Goal: Contribute content

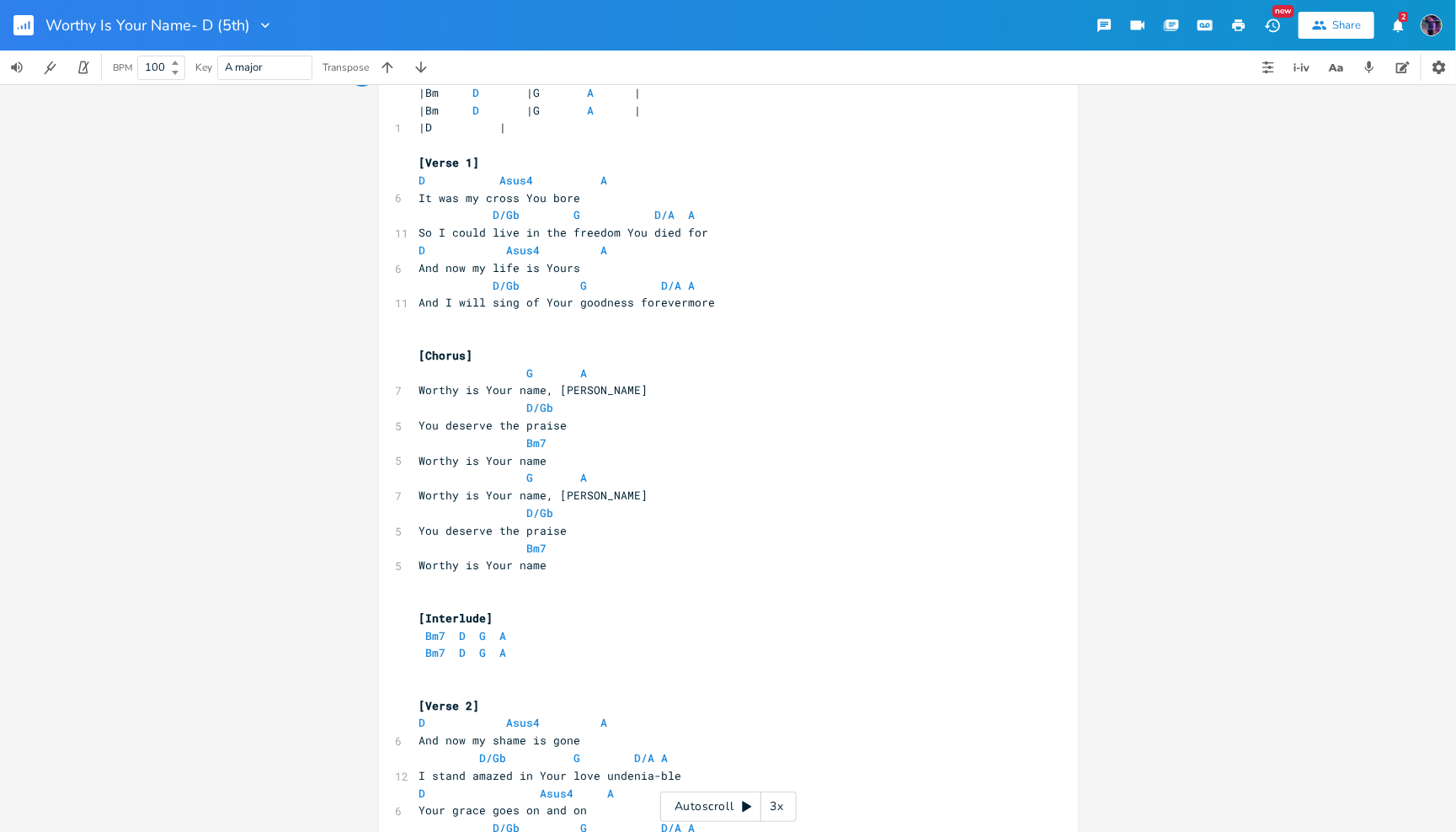
scroll to position [56, 0]
click at [1273, 73] on icon "button" at bounding box center [1268, 67] width 14 height 14
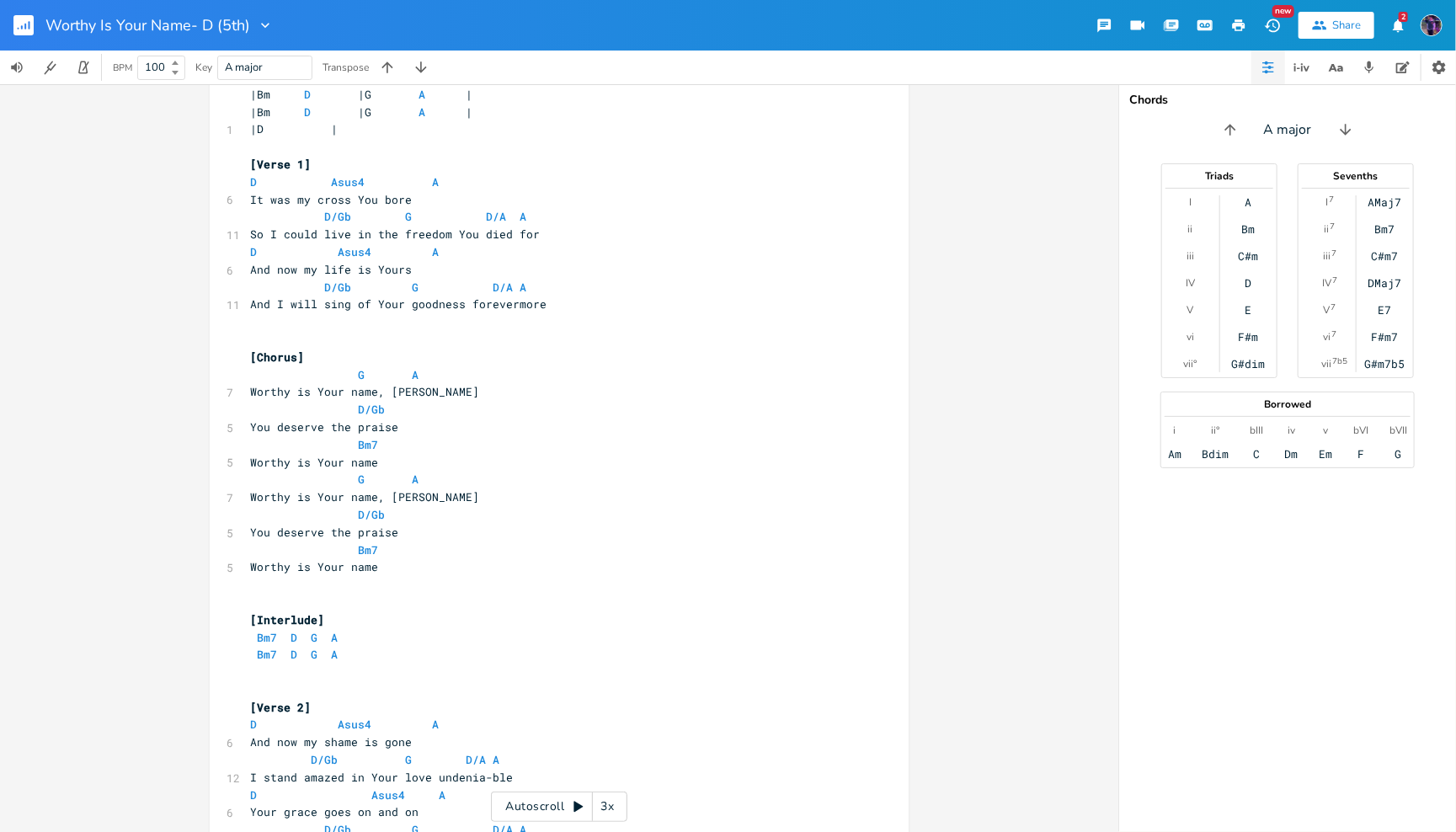
click at [1273, 73] on icon "button" at bounding box center [1268, 67] width 14 height 14
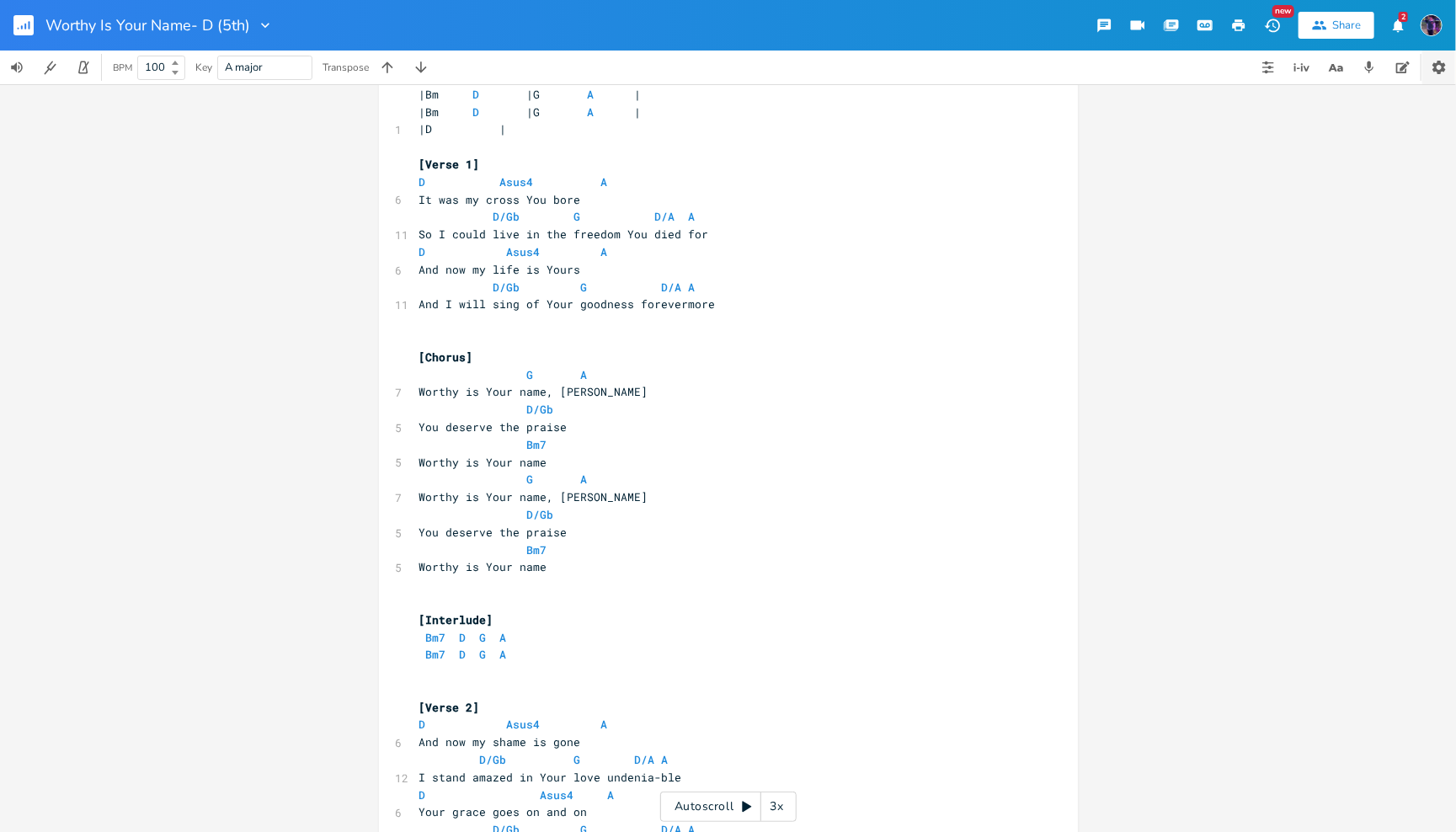
click at [1438, 64] on icon "button" at bounding box center [1438, 67] width 14 height 14
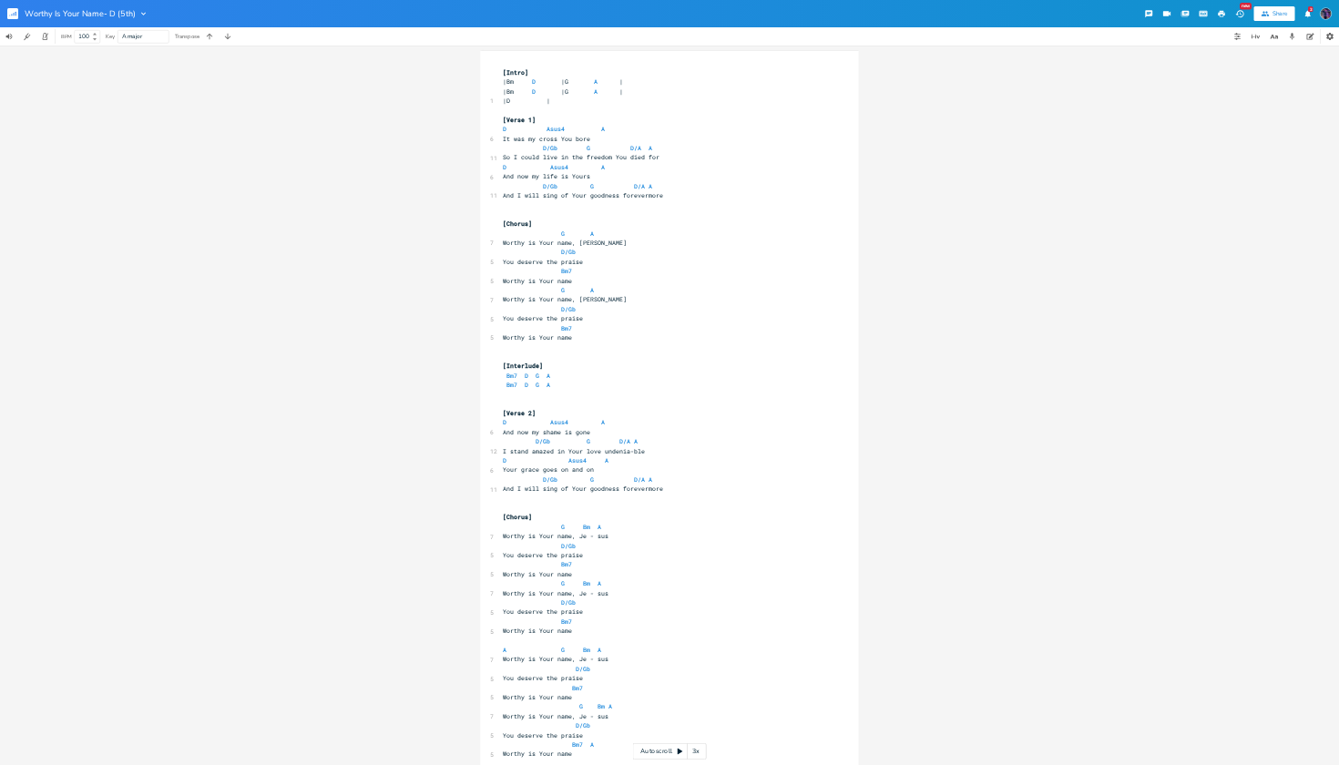
scroll to position [0, 0]
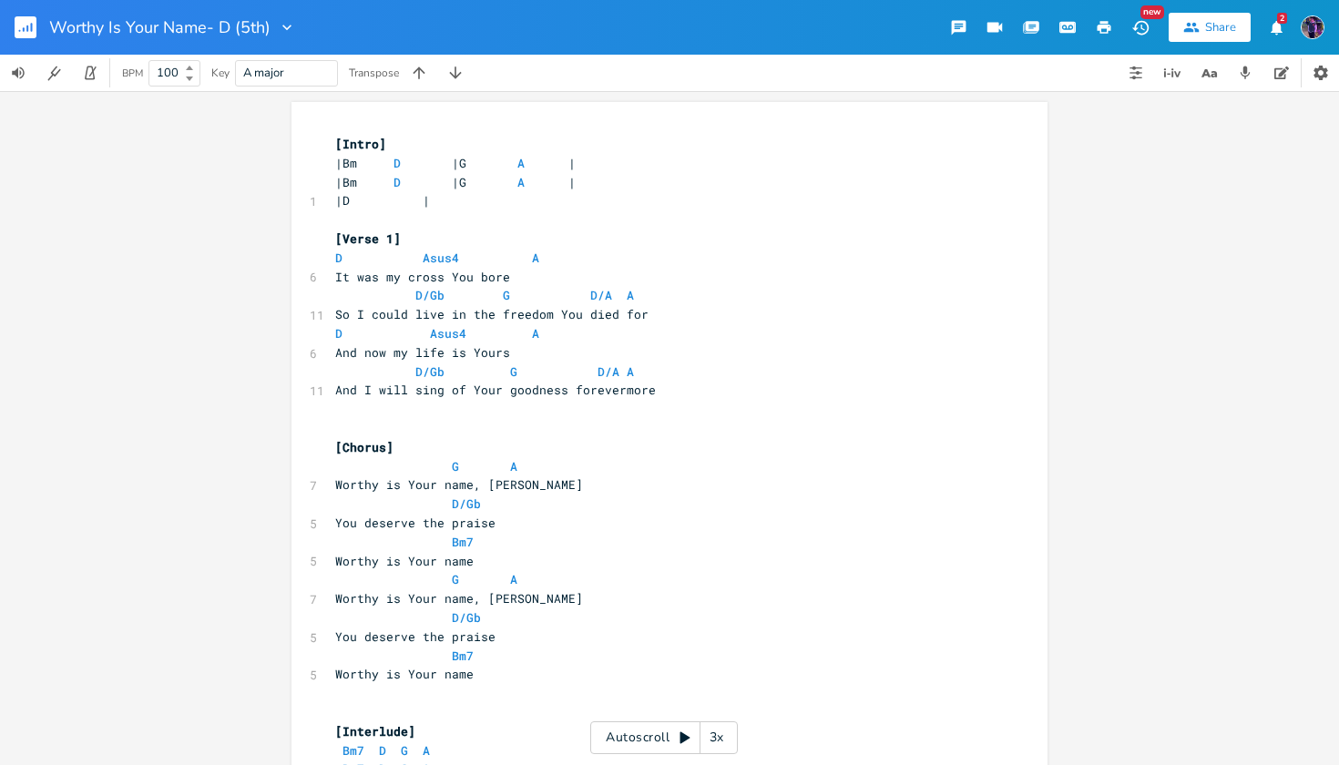
click at [289, 27] on icon "button" at bounding box center [286, 27] width 9 height 5
click at [1319, 68] on icon "button" at bounding box center [1321, 73] width 15 height 15
click at [335, 147] on span "[Intro]" at bounding box center [360, 144] width 51 height 16
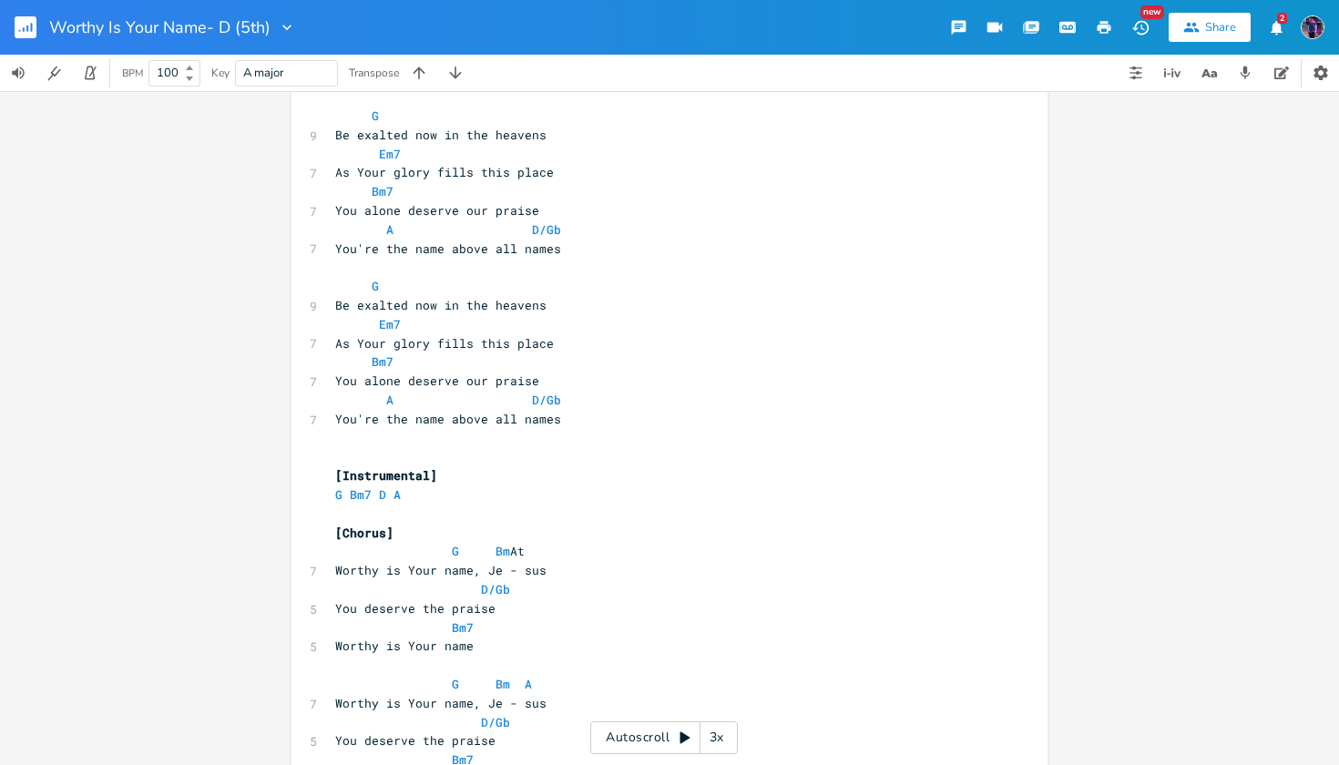
scroll to position [1884, 0]
type textarea "[Intro] |Bm D |G A | |Bm D |G A | |D | [Verse 1] D Asus4 A It was my cross You …"
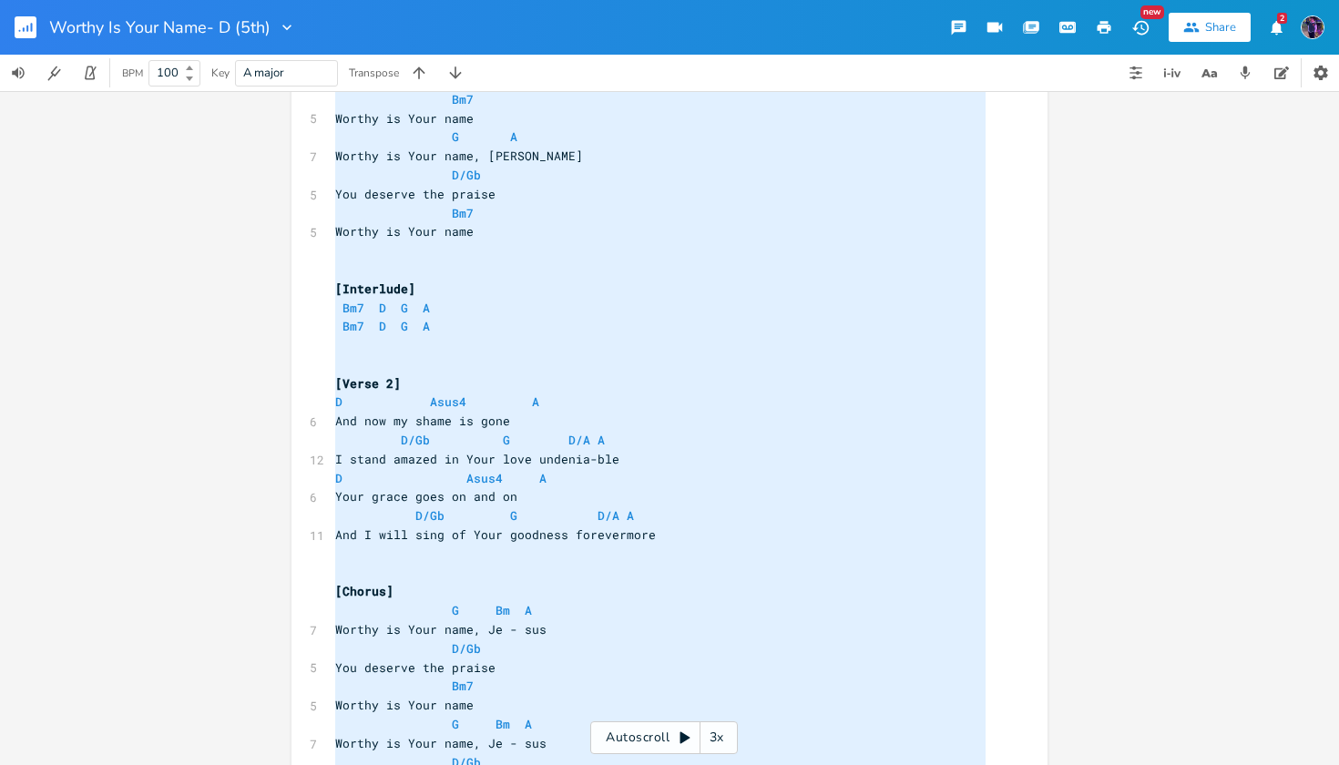
scroll to position [432, 0]
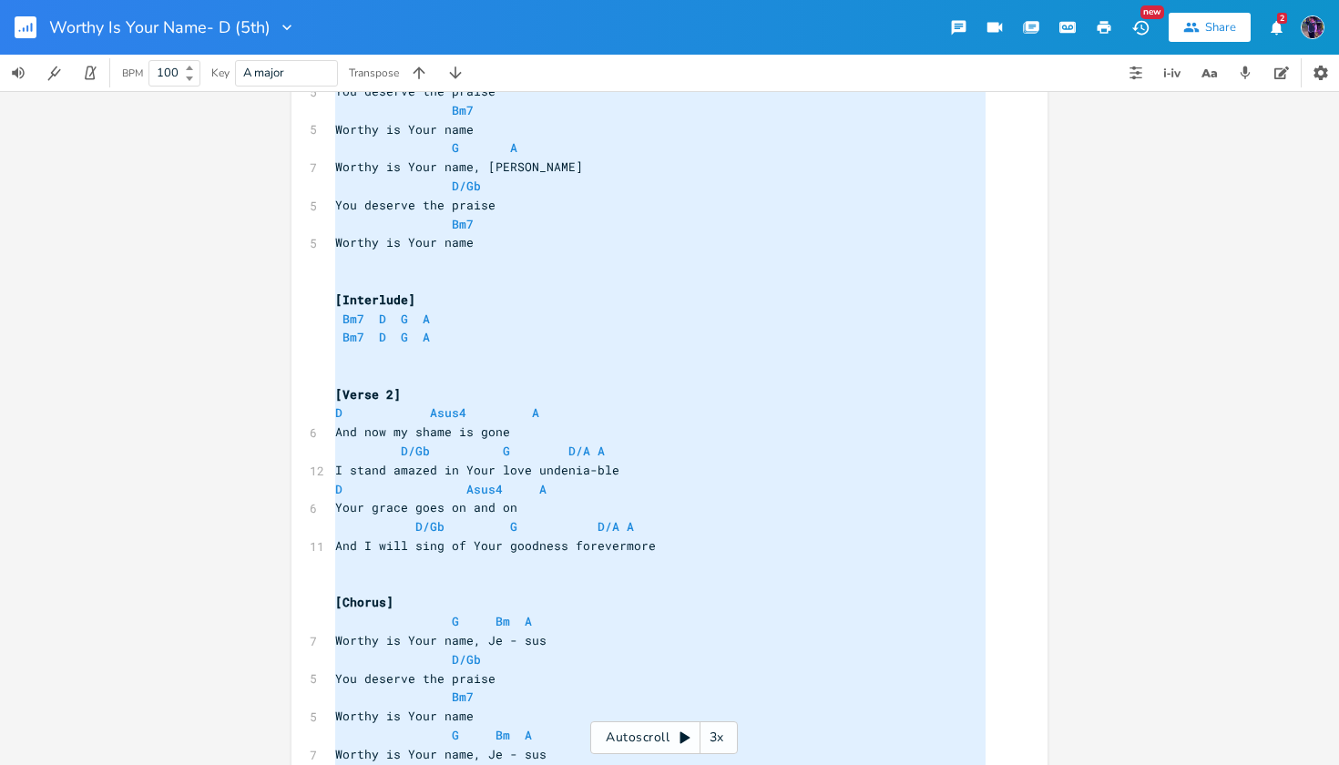
click at [1221, 290] on div "x [Intro] |Bm D |G A | |Bm D |G A | 1 |D | ​ [Verse 1] D Asus4 A 6 It was my cr…" at bounding box center [669, 428] width 1339 height 674
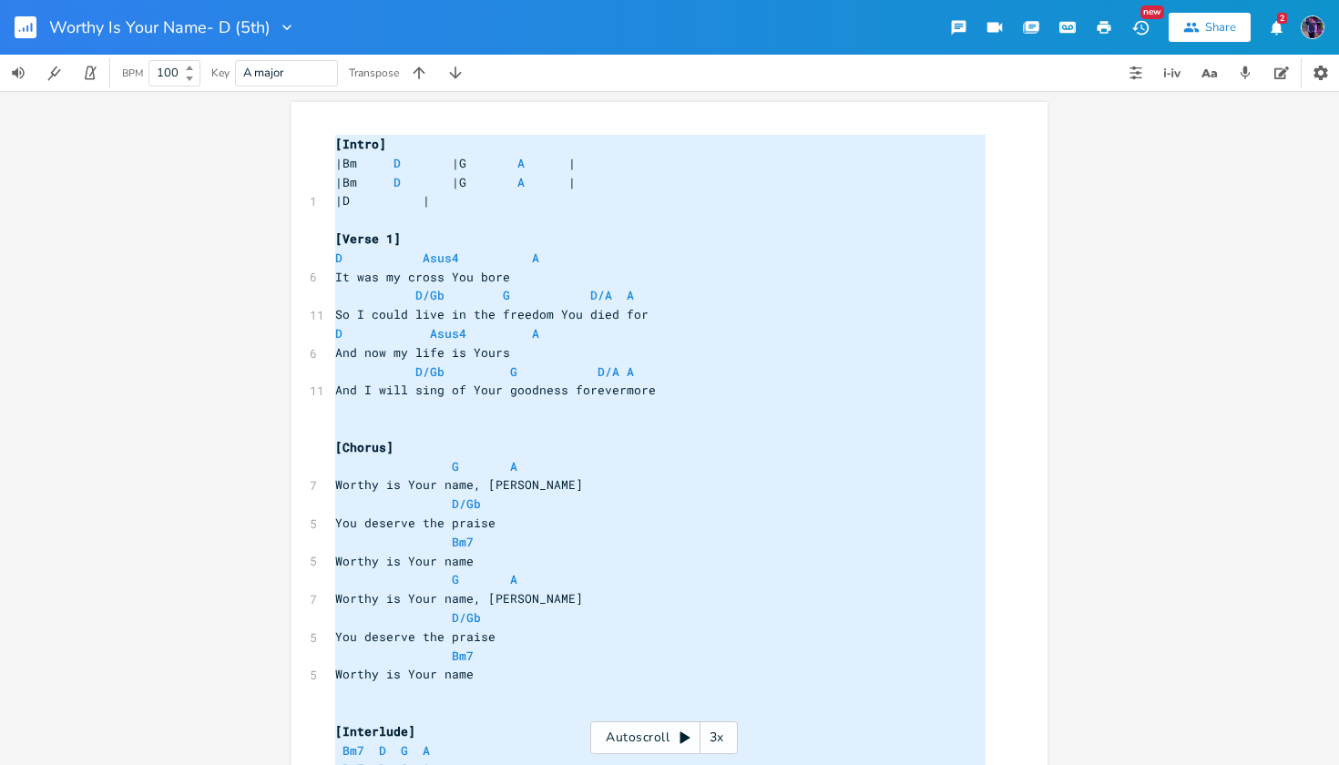
scroll to position [1873, 0]
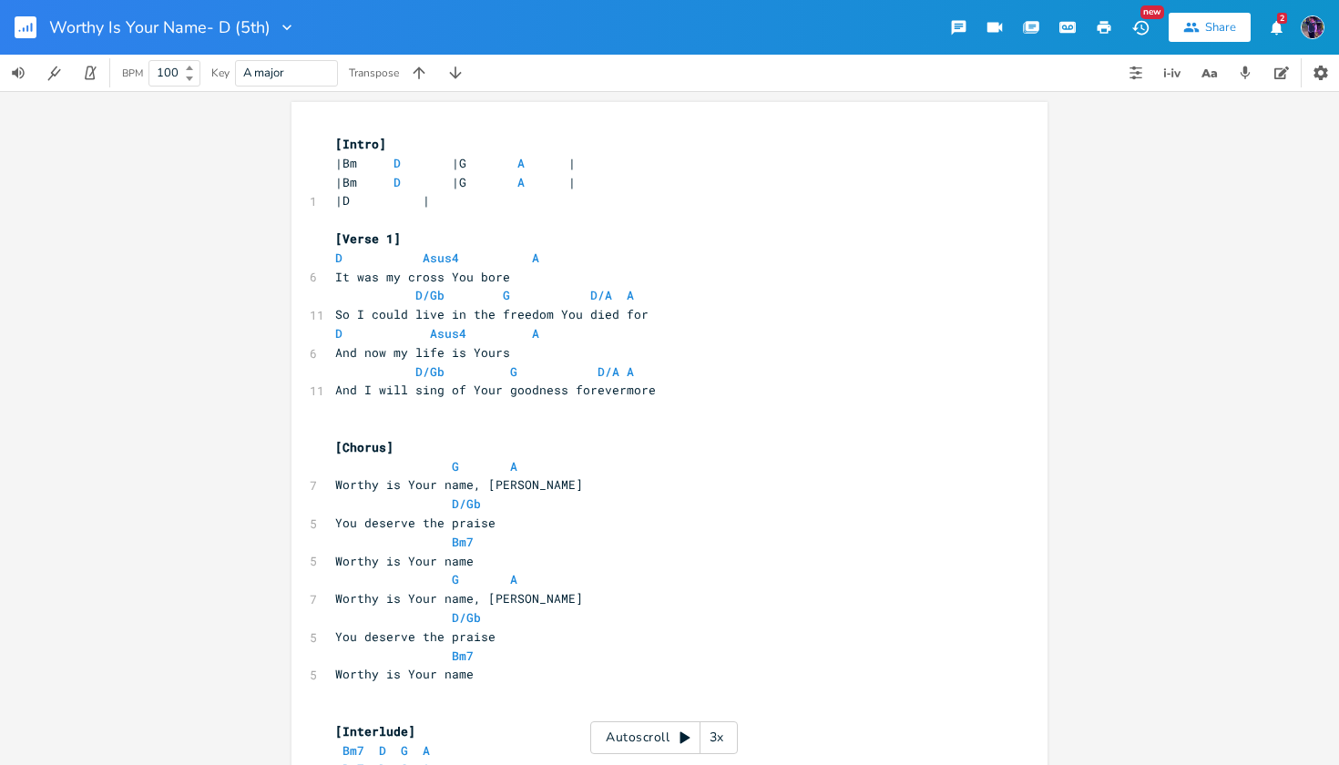
scroll to position [0, 0]
